Goal: Information Seeking & Learning: Check status

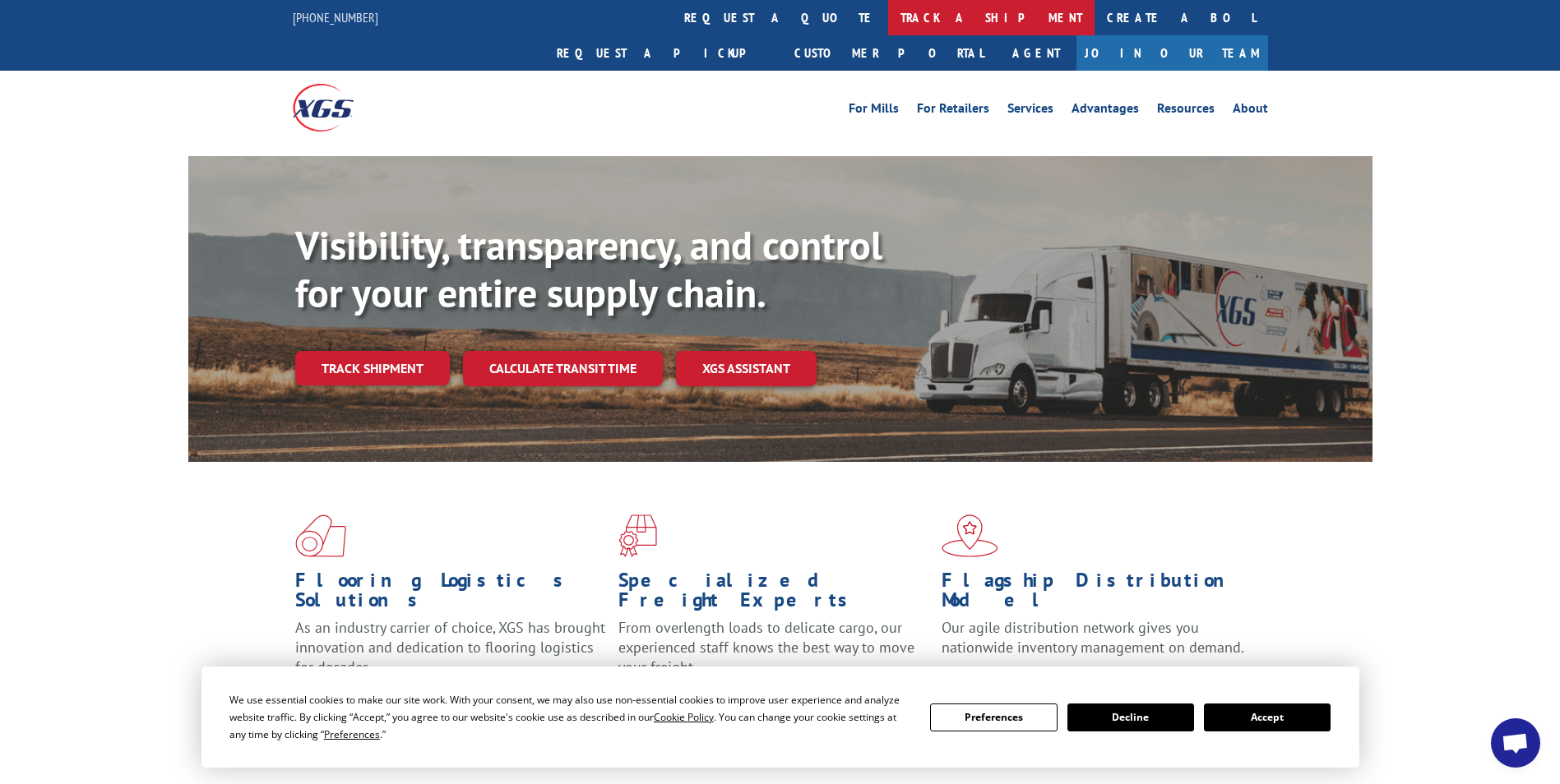
click at [888, 14] on link "track a shipment" at bounding box center [991, 18] width 206 height 35
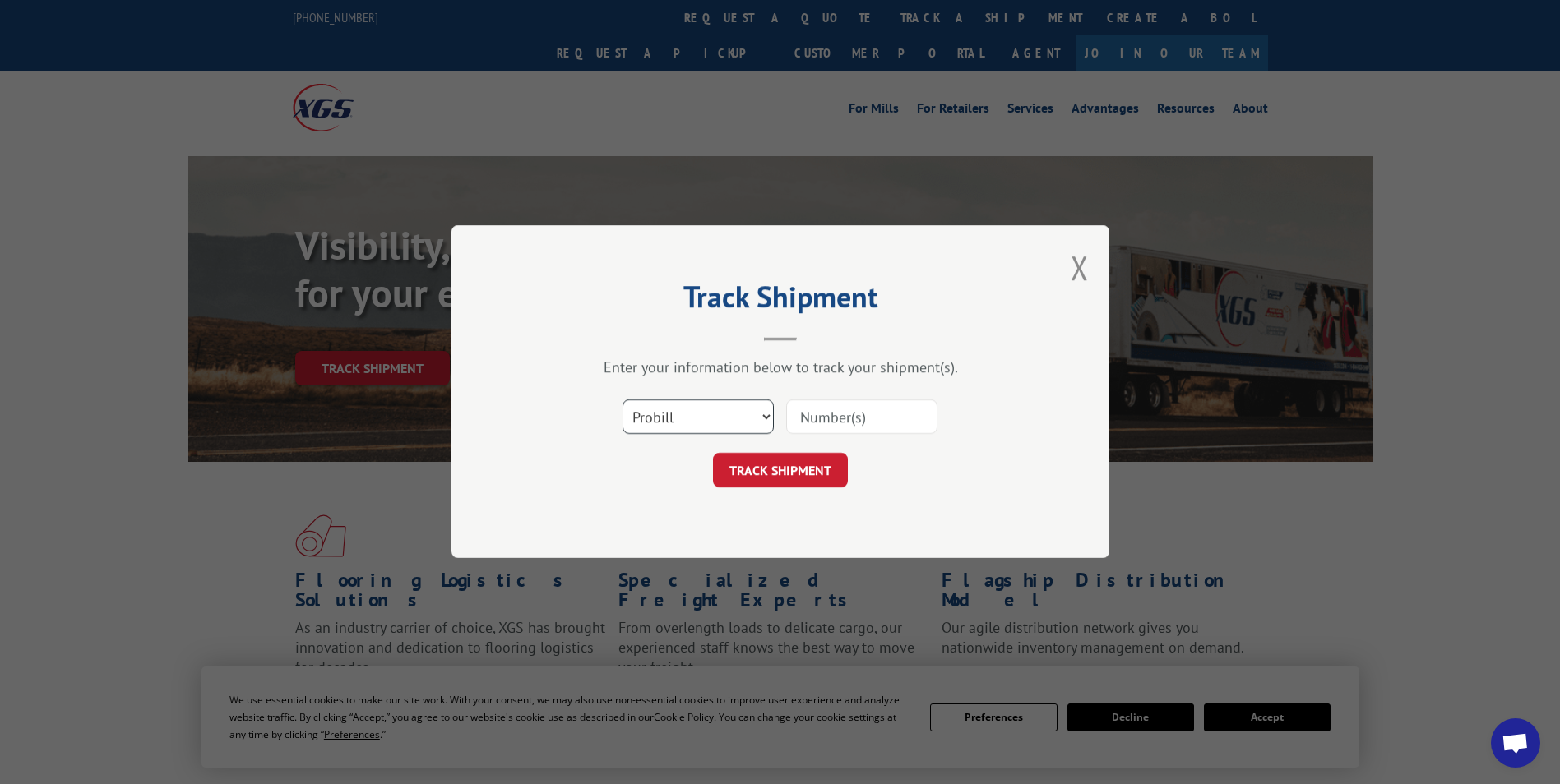
click at [766, 412] on select "Select category... Probill BOL PO" at bounding box center [697, 417] width 151 height 35
click at [622, 400] on select "Select category... Probill BOL PO" at bounding box center [697, 417] width 151 height 35
click at [763, 417] on select "Select category... Probill BOL PO" at bounding box center [697, 417] width 151 height 35
select select "bol"
click at [622, 400] on select "Select category... Probill BOL PO" at bounding box center [697, 417] width 151 height 35
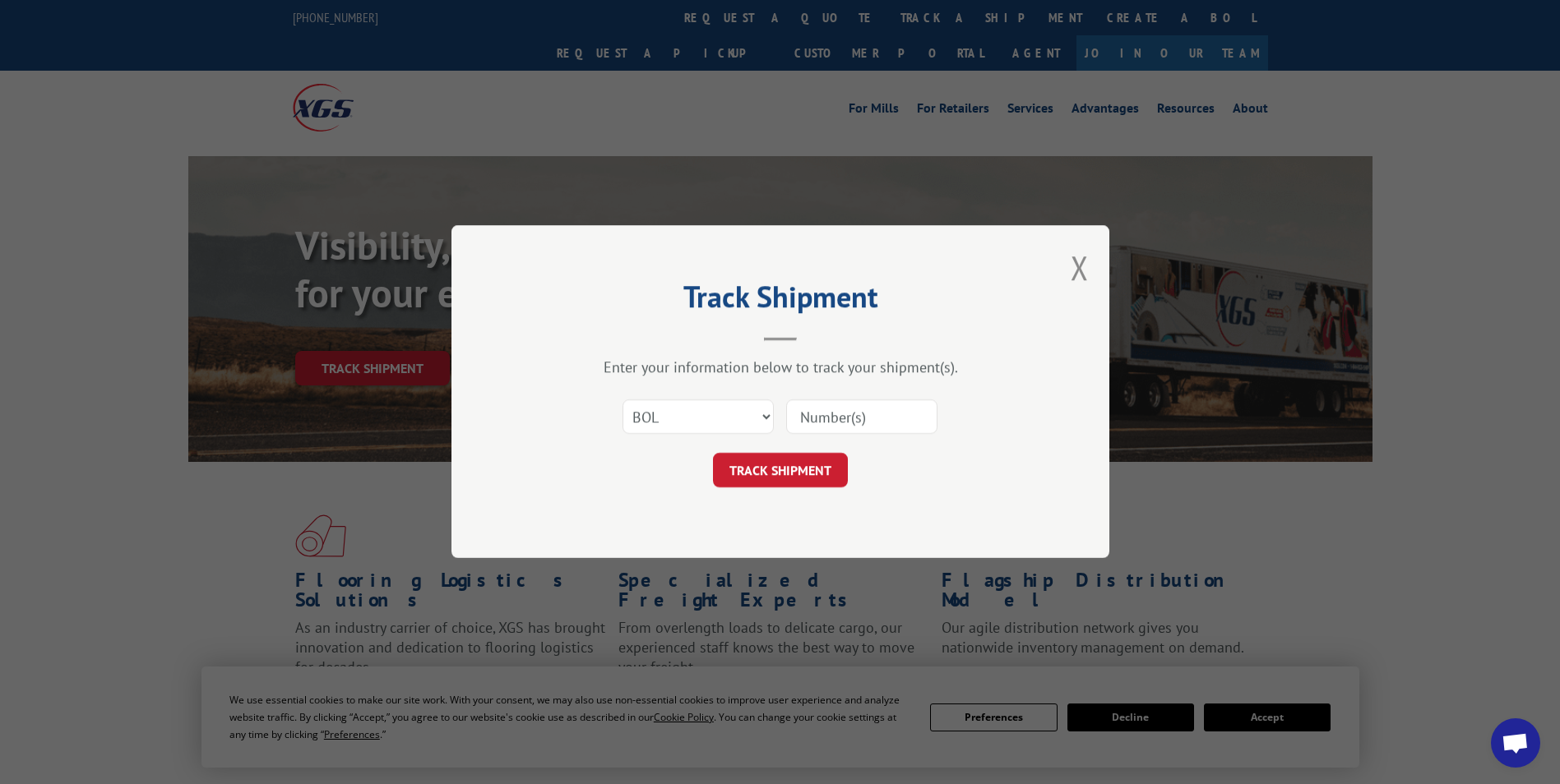
paste input "5120869"
type input "5120869"
click at [779, 465] on button "TRACK SHIPMENT" at bounding box center [781, 471] width 135 height 35
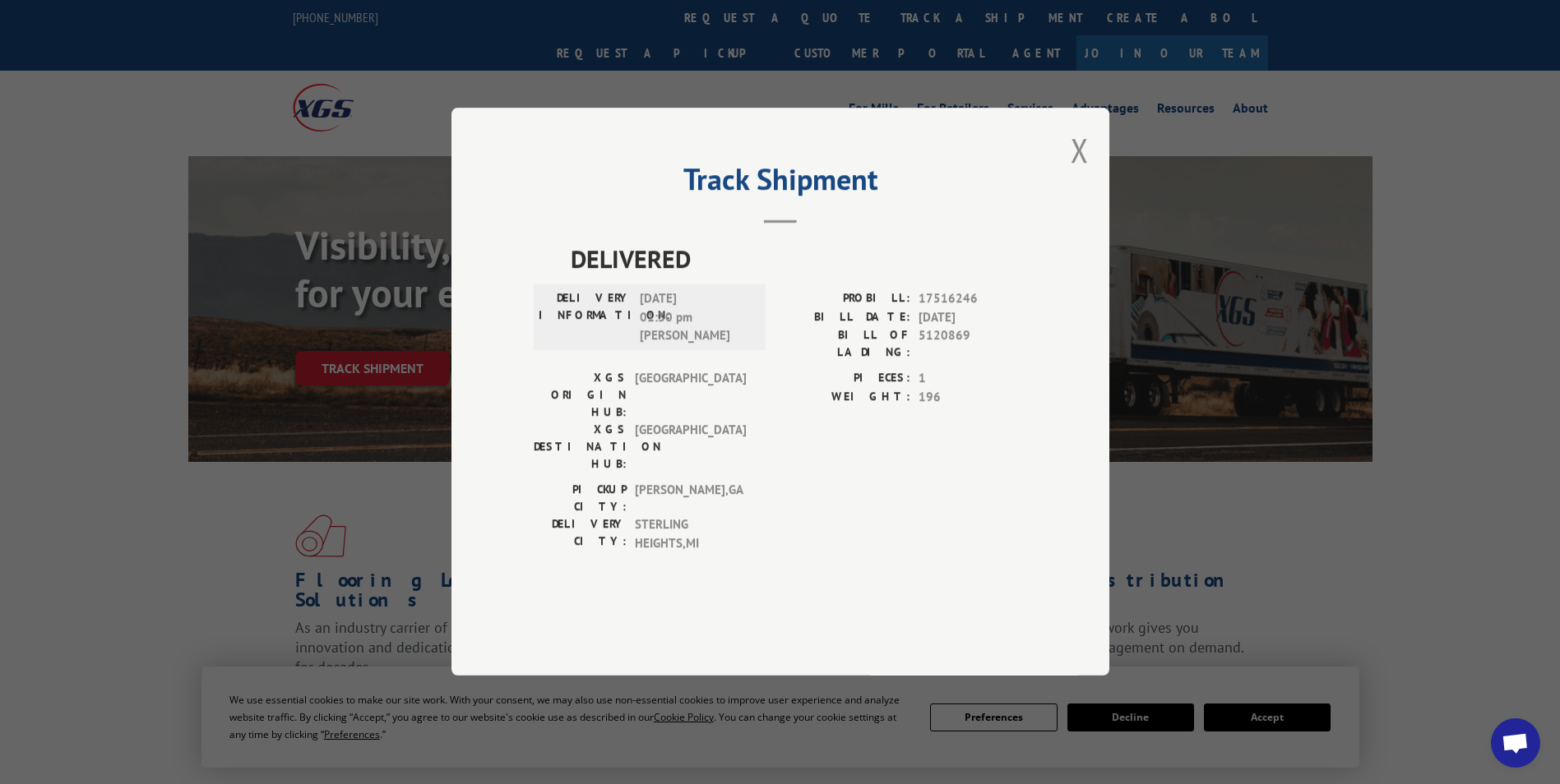
click at [602, 274] on div "Track Shipment DELIVERED DELIVERY INFORMATION: [DATE] 01:30 pm [PERSON_NAME]: 1…" at bounding box center [780, 391] width 657 height 568
click at [479, 181] on div "Track Shipment DELIVERED DELIVERY INFORMATION: [DATE] 01:30 pm [PERSON_NAME]: 1…" at bounding box center [780, 391] width 657 height 568
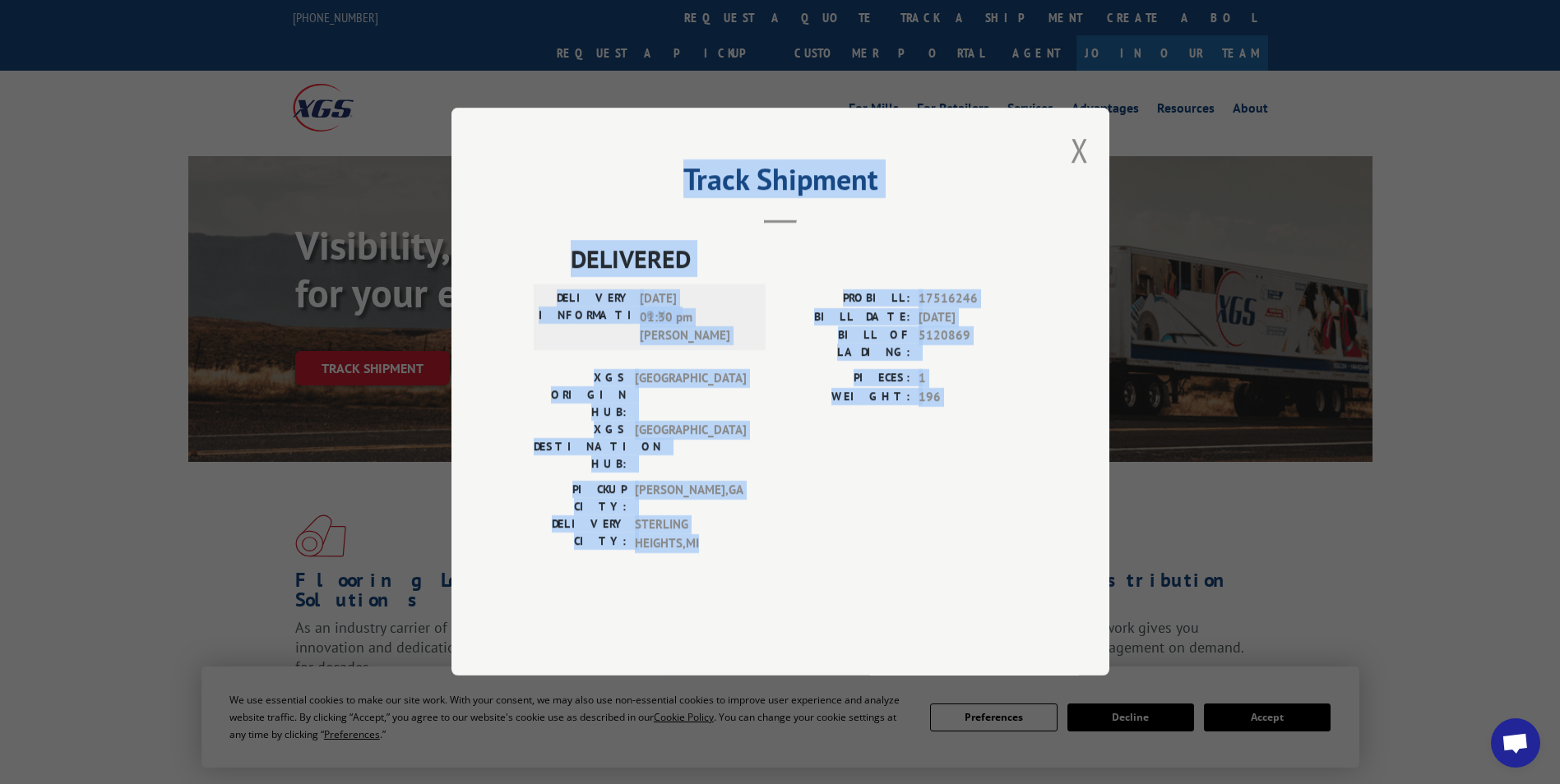
drag, startPoint x: 521, startPoint y: 169, endPoint x: 1160, endPoint y: 506, distance: 722.4
click at [1160, 506] on div "Track Shipment DELIVERED DELIVERY INFORMATION: [DATE] 01:30 pm [PERSON_NAME]: 1…" at bounding box center [780, 392] width 1560 height 784
drag, startPoint x: 1160, startPoint y: 506, endPoint x: 932, endPoint y: 569, distance: 236.5
click at [932, 569] on div "Track Shipment DELIVERED DELIVERY INFORMATION: [DATE] 01:30 pm [PERSON_NAME]: 1…" at bounding box center [780, 391] width 657 height 568
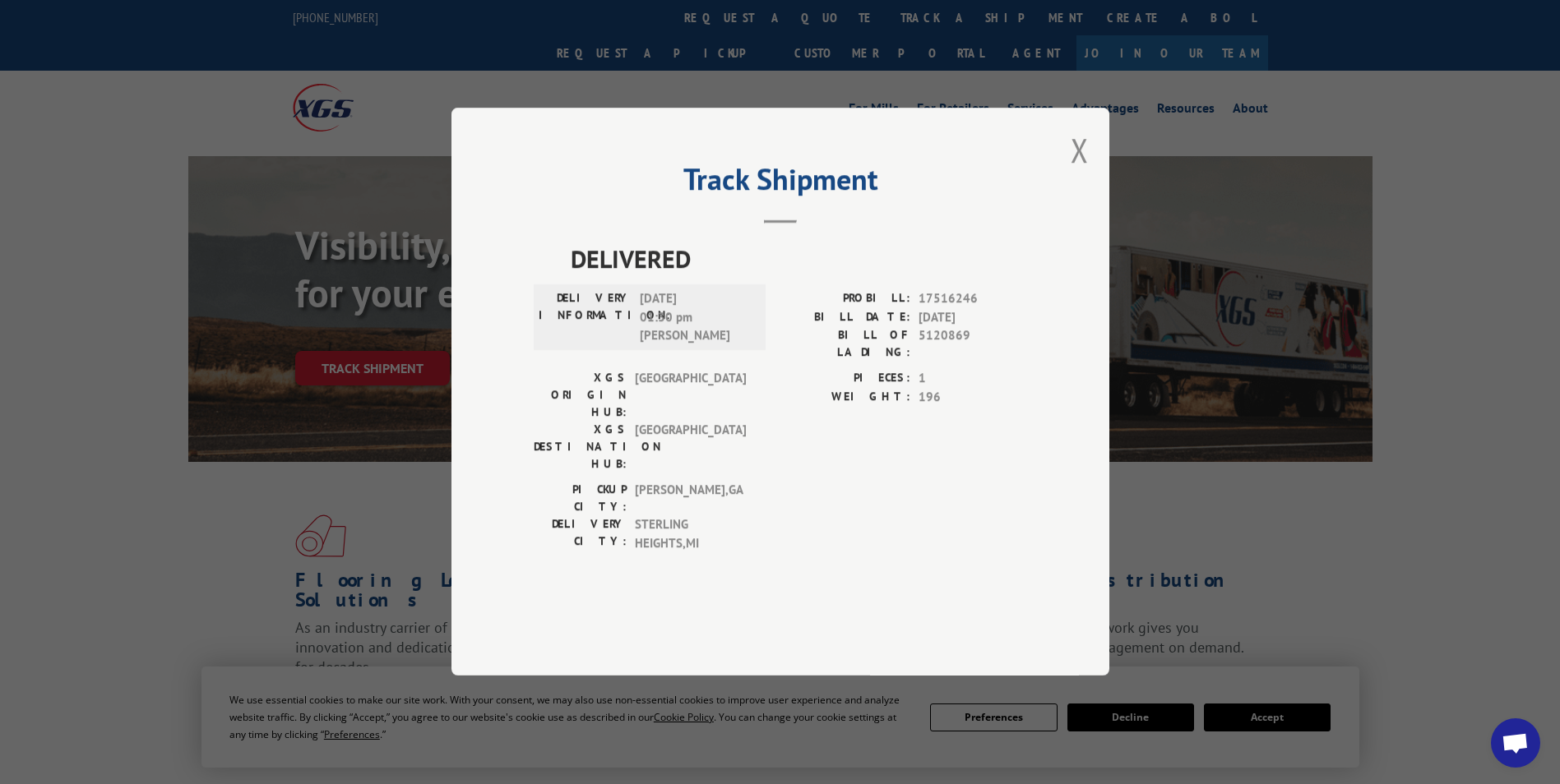
click at [979, 407] on span "196" at bounding box center [973, 397] width 108 height 19
click at [784, 389] on label "PIECES:" at bounding box center [845, 379] width 130 height 19
